Goal: Task Accomplishment & Management: Use online tool/utility

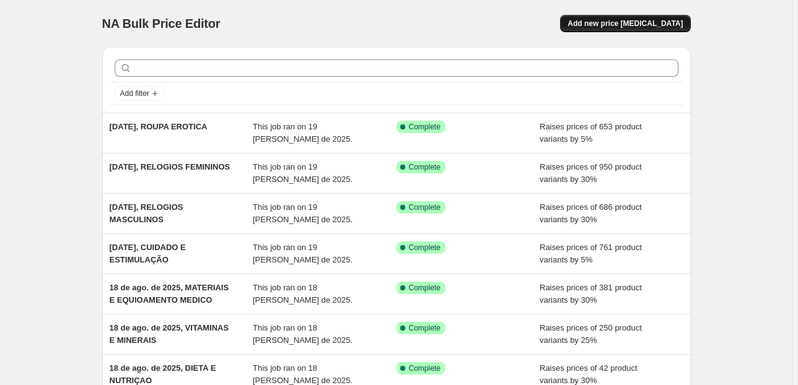
click at [612, 23] on span "Add new price [MEDICAL_DATA]" at bounding box center [624, 24] width 115 height 10
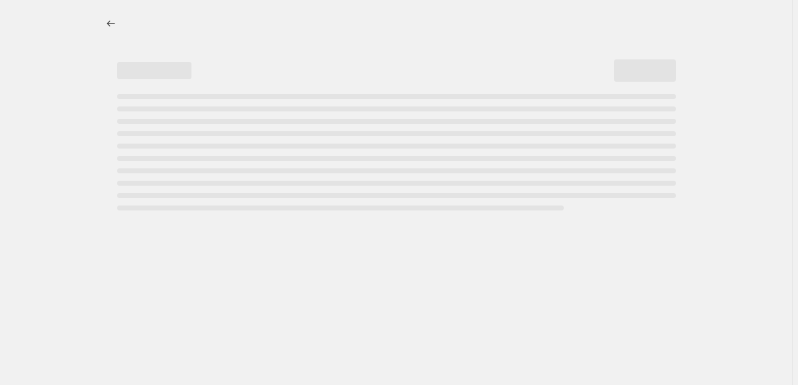
select select "percentage"
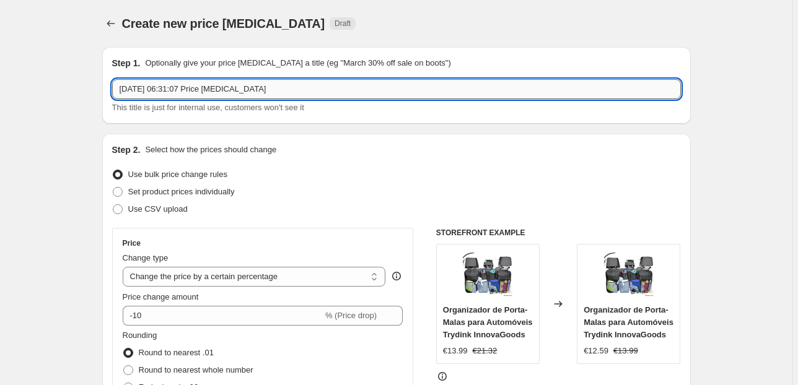
drag, startPoint x: 287, startPoint y: 85, endPoint x: 171, endPoint y: 89, distance: 116.5
click at [171, 89] on input "[DATE] 06:31:07 Price [MEDICAL_DATA]" at bounding box center [396, 89] width 568 height 20
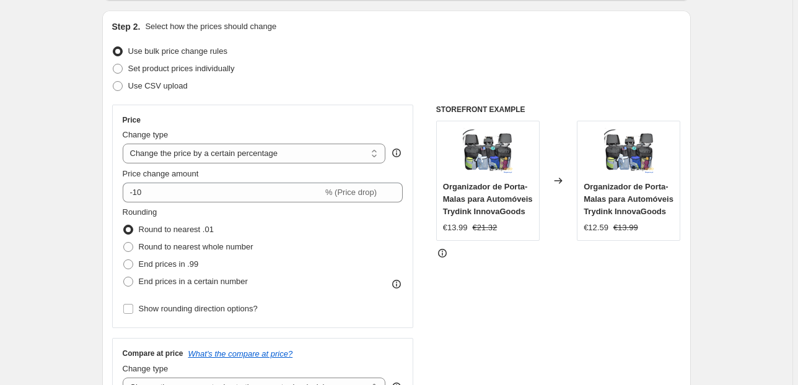
scroll to position [149, 0]
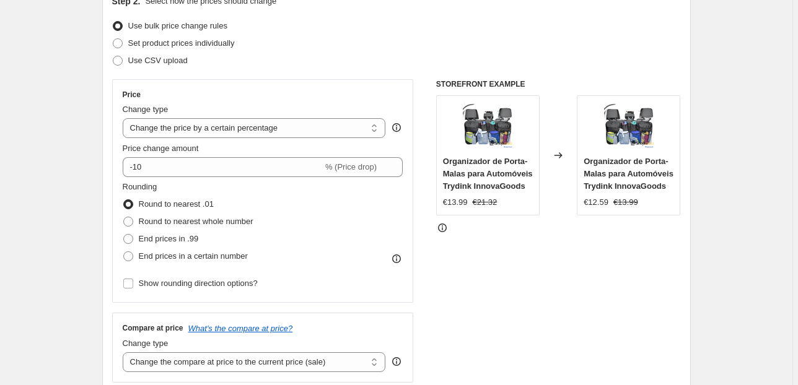
type input "[DATE], PRESERVATIVOS"
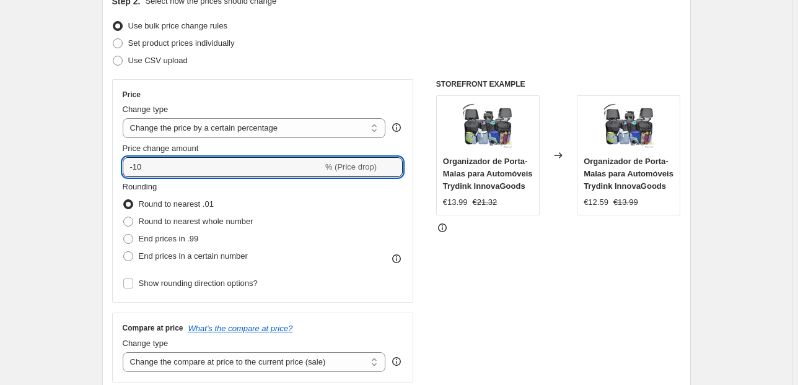
type input "5"
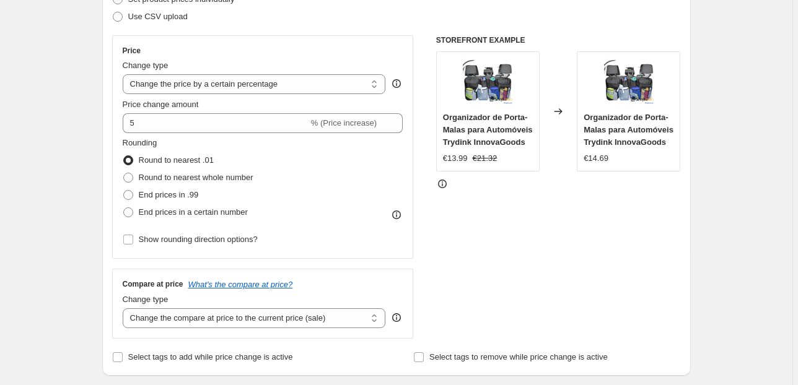
scroll to position [248, 0]
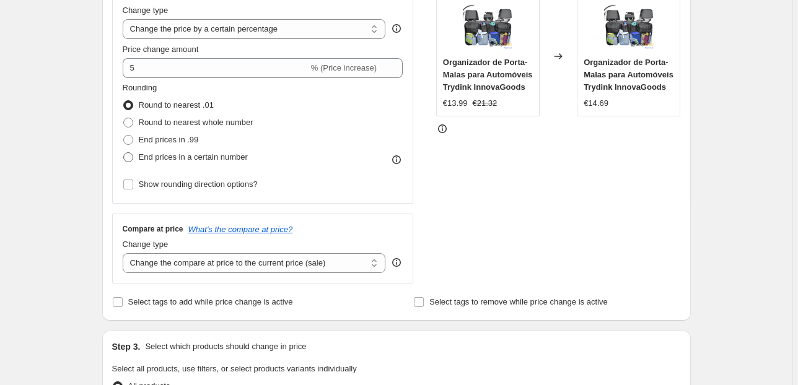
click at [232, 154] on span "End prices in a certain number" at bounding box center [193, 156] width 109 height 9
click at [124, 153] on input "End prices in a certain number" at bounding box center [123, 152] width 1 height 1
radio input "true"
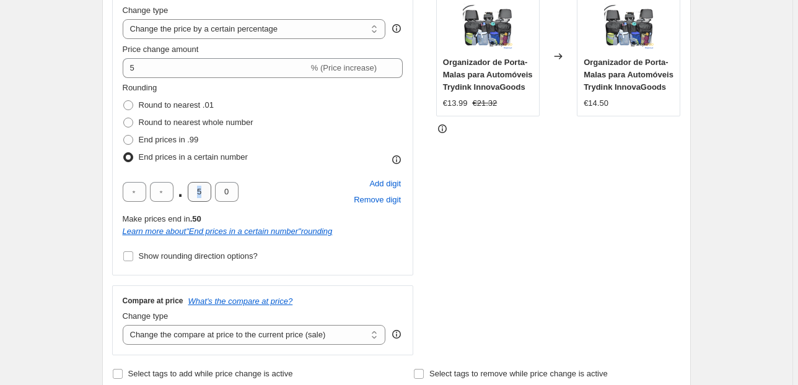
drag, startPoint x: 214, startPoint y: 191, endPoint x: 191, endPoint y: 193, distance: 23.0
click at [191, 193] on div ". 5 0" at bounding box center [181, 192] width 116 height 20
click at [234, 194] on input "0" at bounding box center [227, 192] width 24 height 20
drag, startPoint x: 204, startPoint y: 194, endPoint x: 186, endPoint y: 193, distance: 18.6
click at [186, 193] on div ". 5 0" at bounding box center [181, 192] width 116 height 20
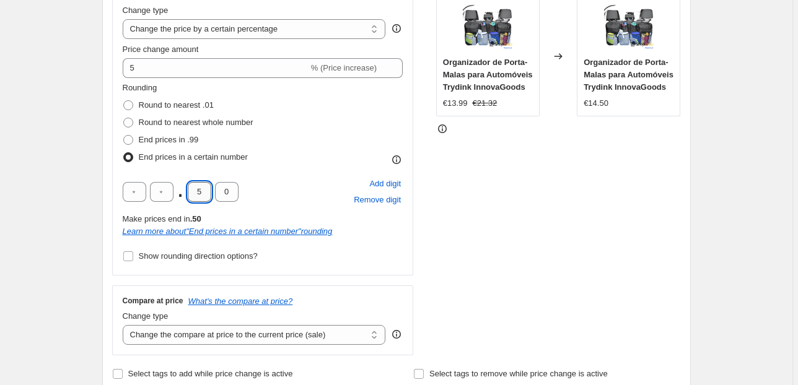
type input "9"
click at [226, 191] on input "0" at bounding box center [227, 192] width 24 height 20
type input "5"
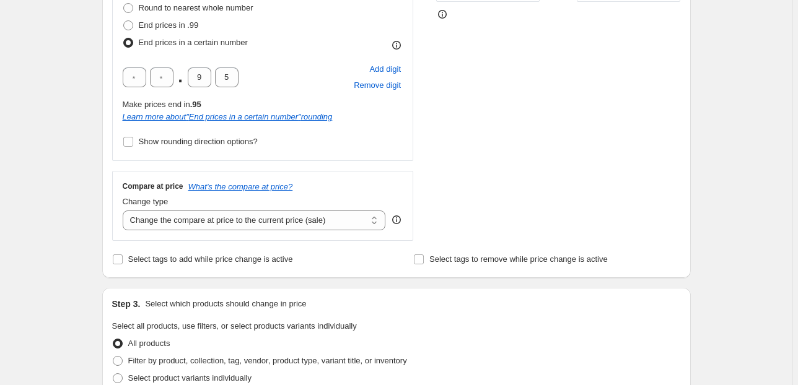
scroll to position [396, 0]
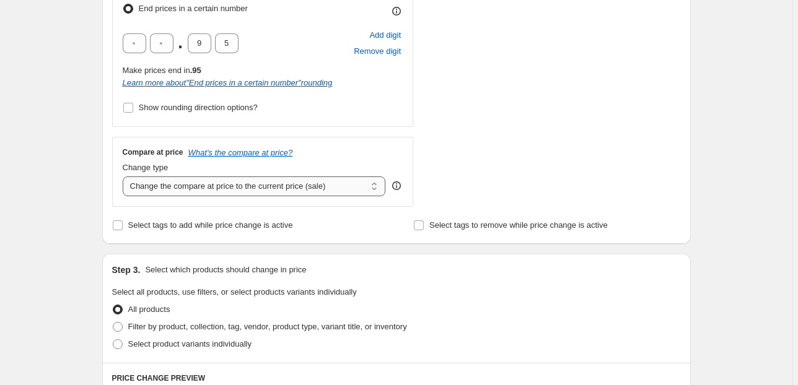
drag, startPoint x: 161, startPoint y: 179, endPoint x: 170, endPoint y: 185, distance: 10.8
click at [161, 179] on select "Change the compare at price to the current price (sale) Change the compare at p…" at bounding box center [254, 186] width 263 height 20
select select "pp"
click at [124, 176] on select "Change the compare at price to the current price (sale) Change the compare at p…" at bounding box center [254, 186] width 263 height 20
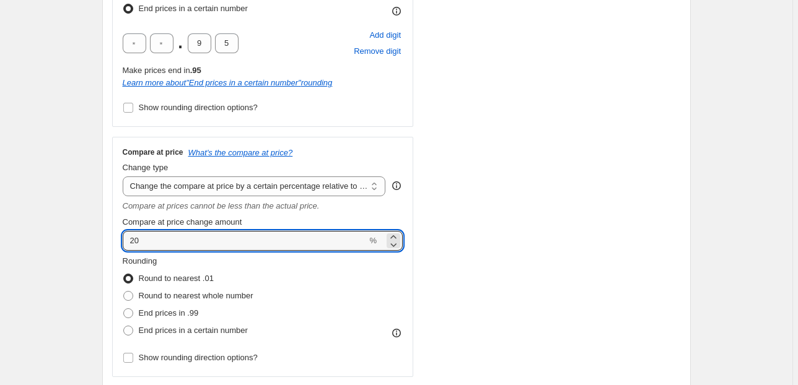
drag, startPoint x: 116, startPoint y: 240, endPoint x: 77, endPoint y: 241, distance: 39.0
click at [82, 240] on div "Create new price [MEDICAL_DATA]. This page is ready Create new price [MEDICAL_D…" at bounding box center [396, 352] width 792 height 1496
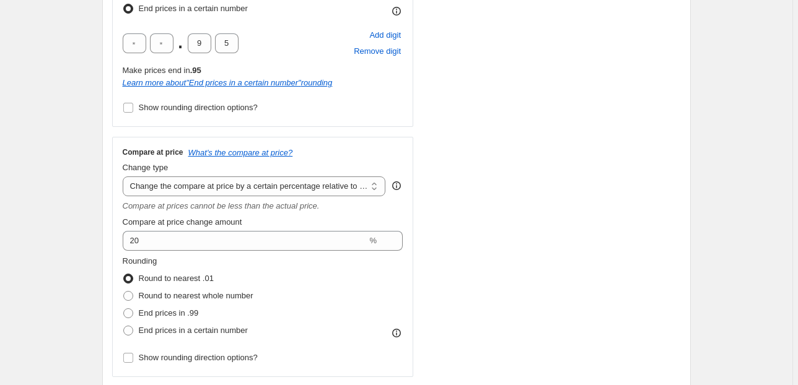
click at [57, 194] on div "Create new price [MEDICAL_DATA]. This page is ready Create new price [MEDICAL_D…" at bounding box center [396, 352] width 792 height 1496
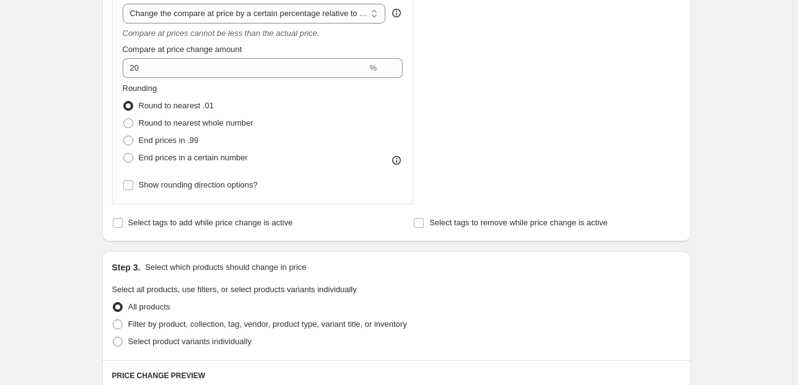
scroll to position [694, 0]
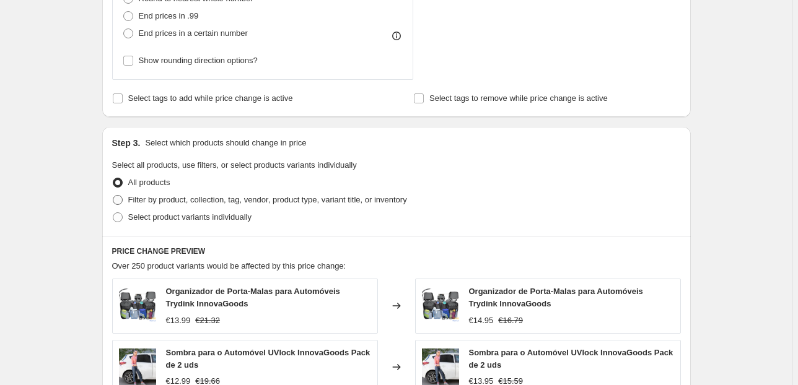
click at [171, 196] on span "Filter by product, collection, tag, vendor, product type, variant title, or inv…" at bounding box center [267, 199] width 279 height 9
click at [113, 196] on input "Filter by product, collection, tag, vendor, product type, variant title, or inv…" at bounding box center [113, 195] width 1 height 1
radio input "true"
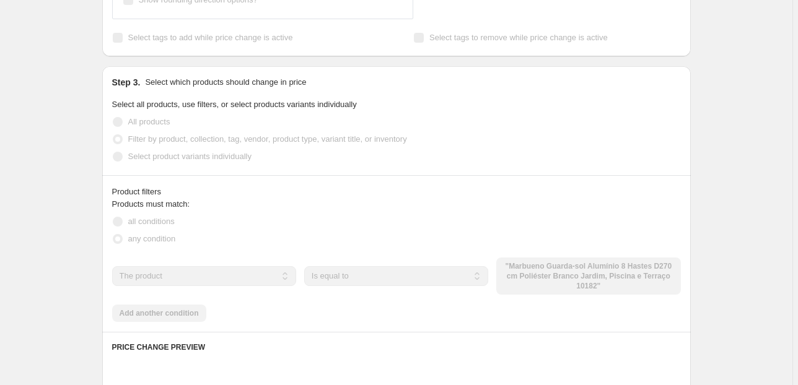
scroll to position [842, 0]
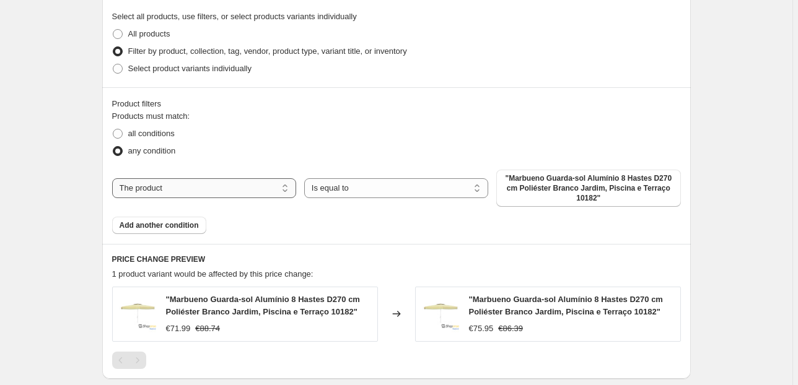
drag, startPoint x: 191, startPoint y: 180, endPoint x: 190, endPoint y: 188, distance: 8.7
click at [191, 180] on select "The product The product's collection The product's tag The product's vendor The…" at bounding box center [204, 188] width 184 height 20
select select "collection"
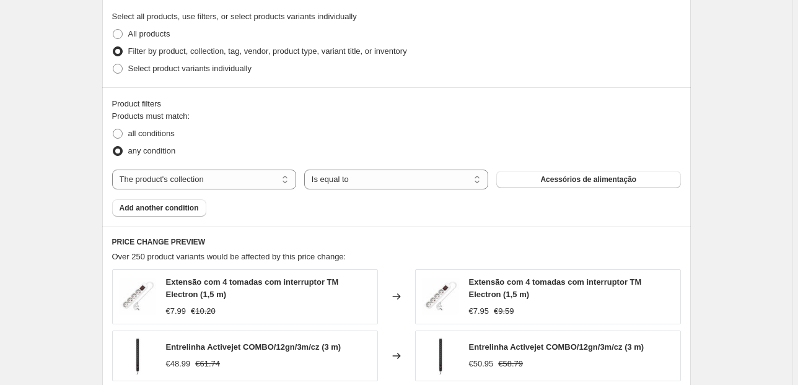
click at [573, 186] on button "Acessórios de alimentação" at bounding box center [588, 179] width 184 height 17
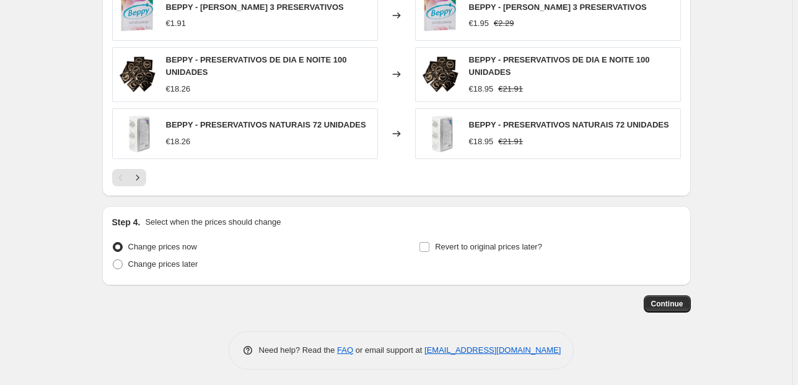
scroll to position [1236, 0]
click at [684, 307] on button "Continue" at bounding box center [666, 303] width 47 height 17
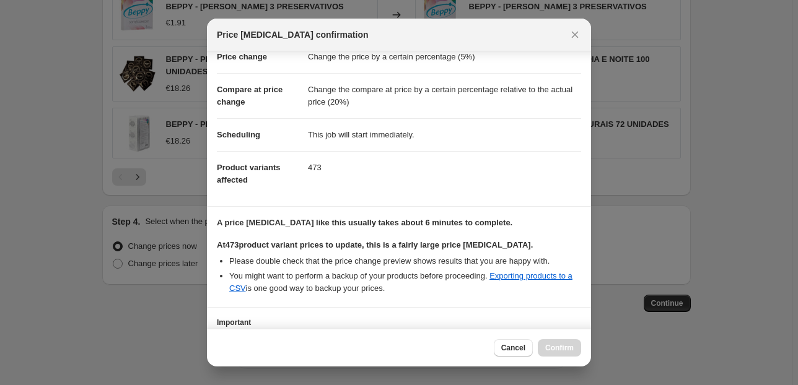
scroll to position [126, 0]
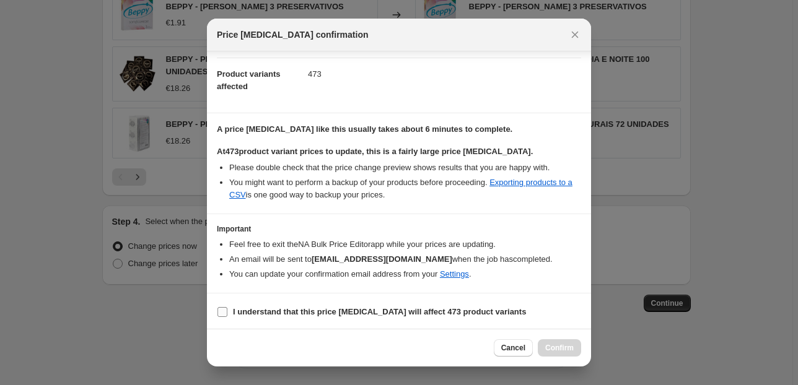
drag, startPoint x: 272, startPoint y: 305, endPoint x: 280, endPoint y: 305, distance: 7.4
click at [272, 306] on span "I understand that this price [MEDICAL_DATA] will affect 473 product variants" at bounding box center [379, 312] width 293 height 12
click at [227, 307] on input "I understand that this price [MEDICAL_DATA] will affect 473 product variants" at bounding box center [222, 312] width 10 height 10
checkbox input "true"
click at [567, 354] on button "Confirm" at bounding box center [558, 347] width 43 height 17
